Goal: Information Seeking & Learning: Learn about a topic

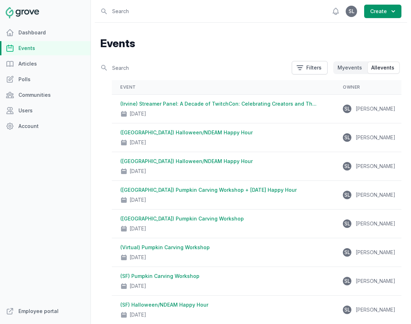
click at [32, 49] on link "Events" at bounding box center [45, 48] width 91 height 14
click at [54, 313] on link "Employee portal" at bounding box center [45, 312] width 91 height 14
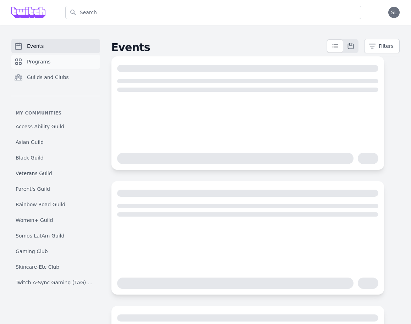
click at [44, 62] on span "Programs" at bounding box center [38, 61] width 23 height 7
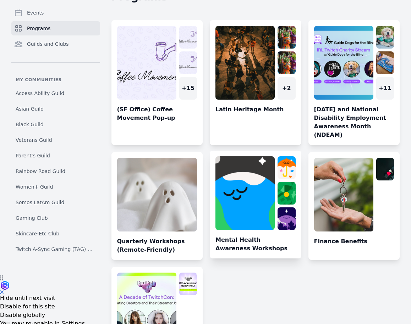
scroll to position [108, 0]
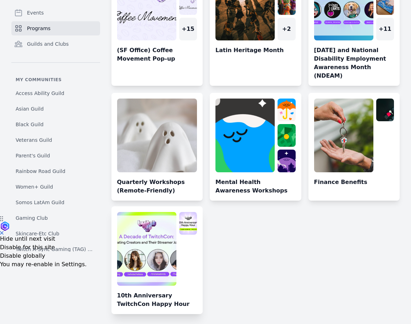
click at [143, 246] on link at bounding box center [157, 263] width 92 height 102
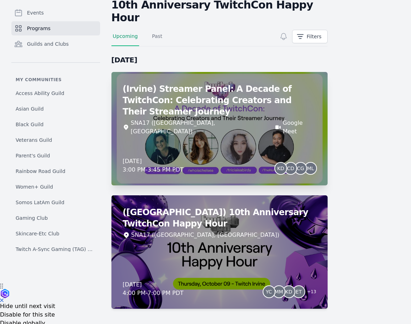
scroll to position [41, 0]
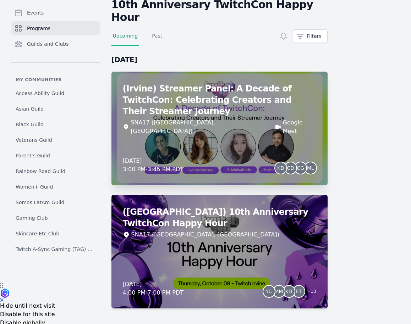
click at [252, 112] on div "(Irvine) Streamer Panel: A Decade of TwitchCon: Celebrating Creators and Their …" at bounding box center [219, 129] width 216 height 114
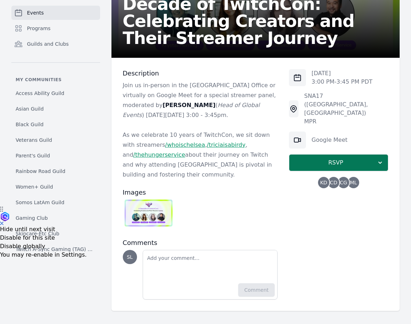
scroll to position [119, 0]
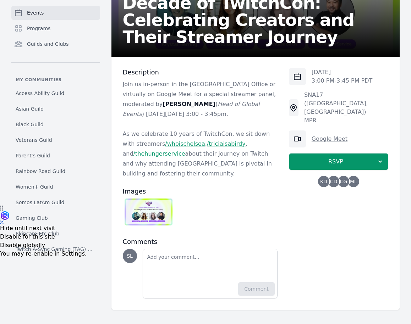
click at [335, 136] on link "Google Meet" at bounding box center [330, 139] width 36 height 7
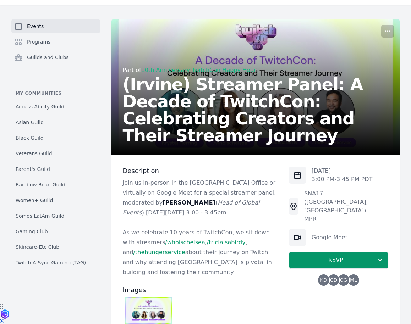
scroll to position [0, 0]
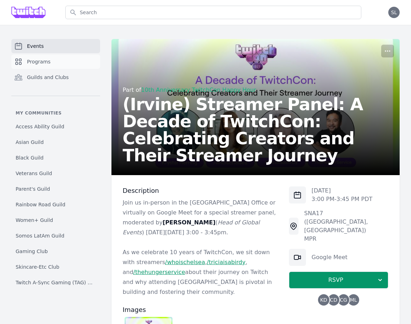
click at [33, 58] on span "Programs" at bounding box center [38, 61] width 23 height 7
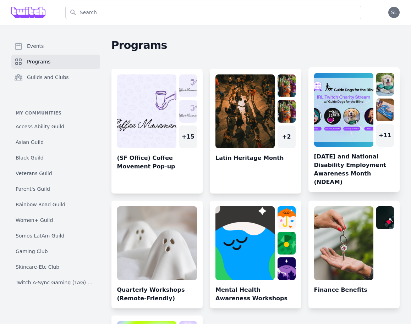
click at [319, 105] on link at bounding box center [354, 132] width 92 height 119
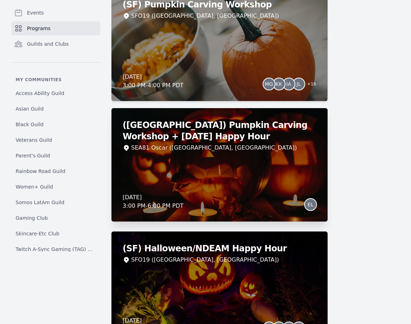
scroll to position [1534, 0]
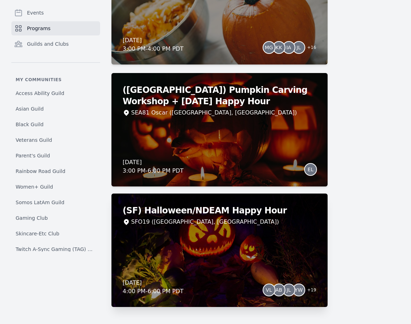
click at [270, 253] on div "(SF) Halloween/NDEAM Happy Hour SFO19 ([GEOGRAPHIC_DATA], [GEOGRAPHIC_DATA]) [D…" at bounding box center [219, 251] width 216 height 114
